Goal: Contribute content

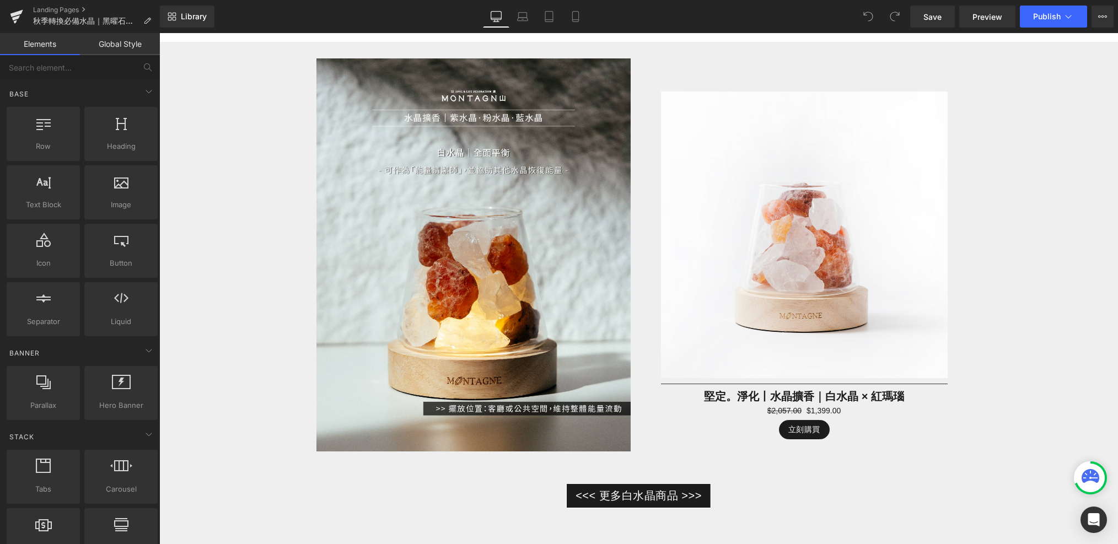
scroll to position [2571, 0]
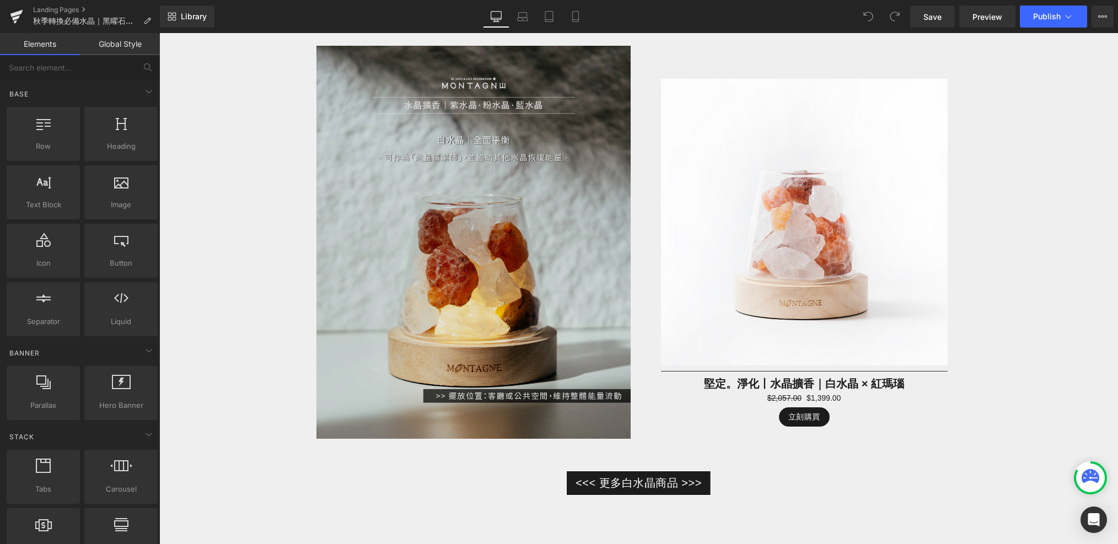
click at [500, 252] on img at bounding box center [473, 242] width 314 height 393
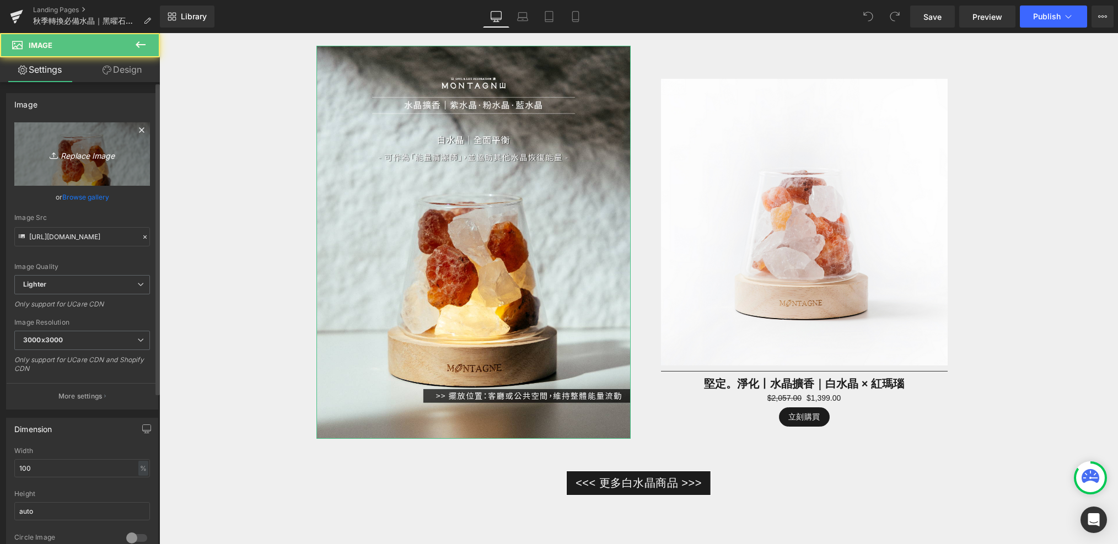
click at [109, 173] on link "Replace Image" at bounding box center [82, 153] width 136 height 63
type input "C:\fakepath\未命名-4-05 (1).jpg"
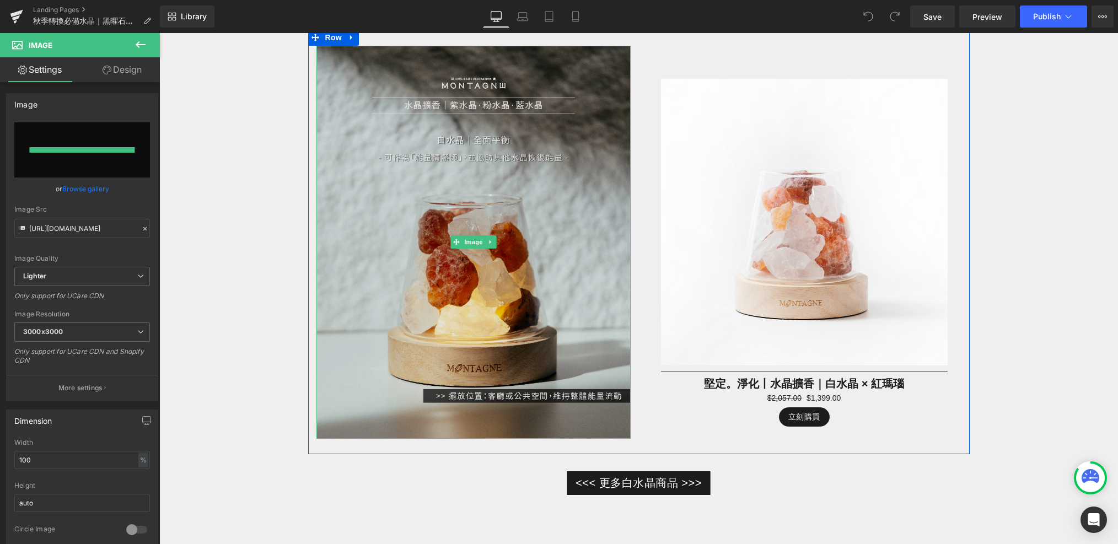
type input "[URL][DOMAIN_NAME]"
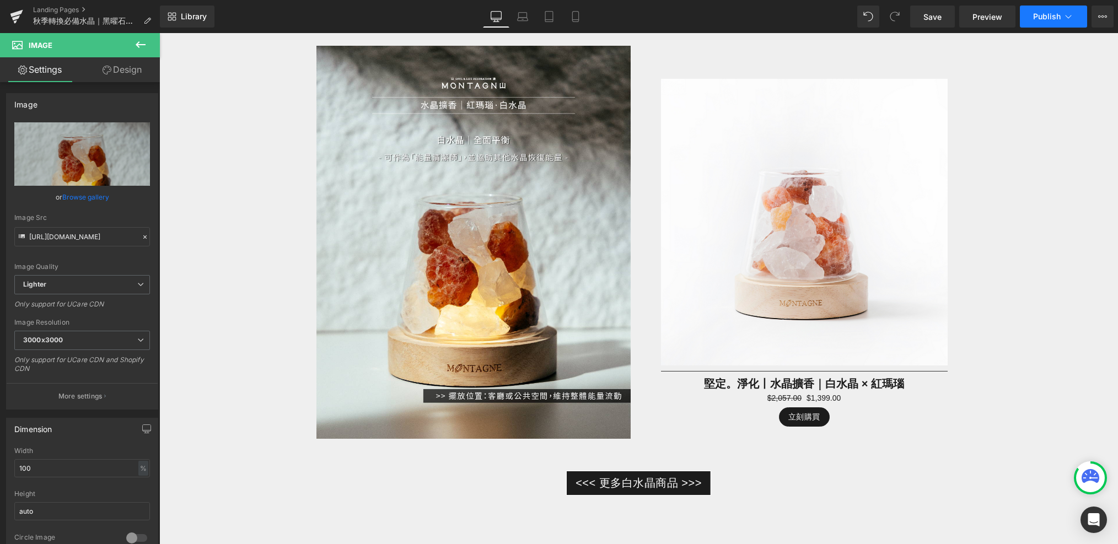
click at [1035, 18] on span "Publish" at bounding box center [1047, 16] width 28 height 9
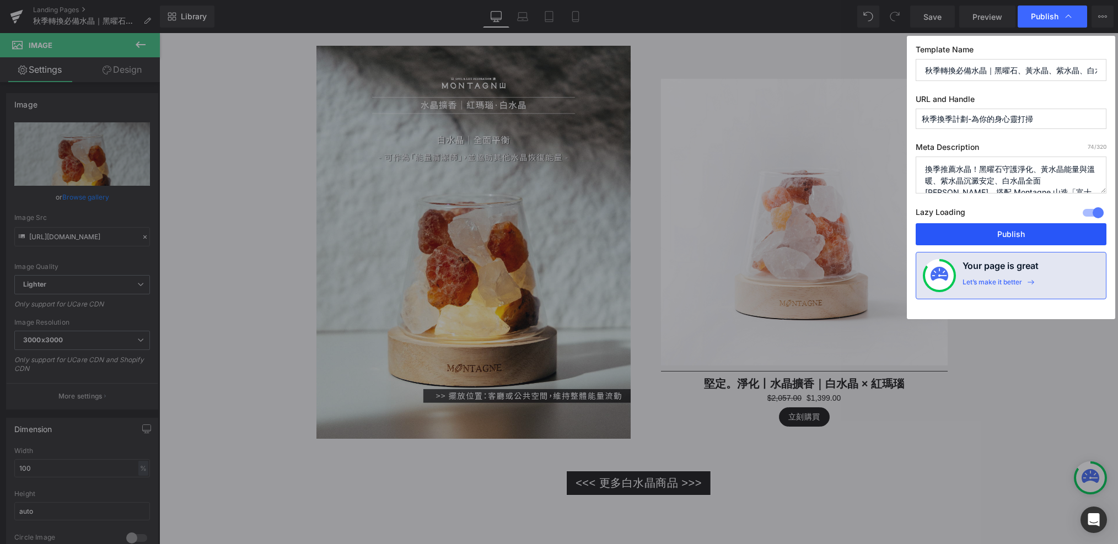
click at [987, 233] on button "Publish" at bounding box center [1011, 234] width 191 height 22
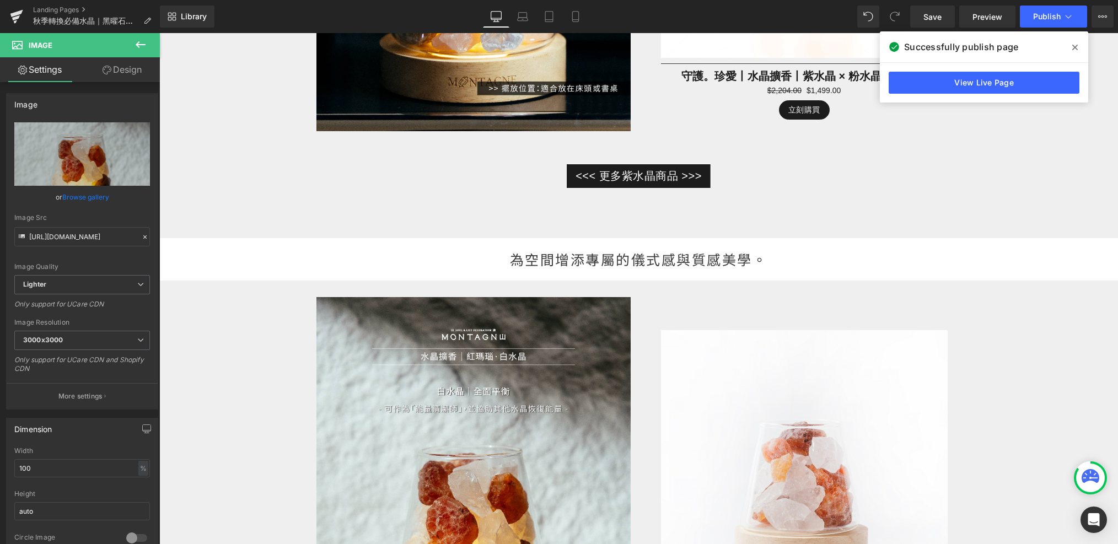
scroll to position [2571, 0]
